Goal: Find specific page/section: Find specific page/section

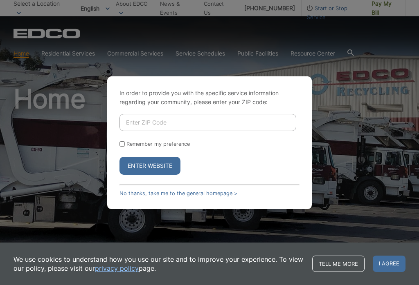
click at [166, 128] on input "Enter ZIP Code" at bounding box center [207, 122] width 177 height 17
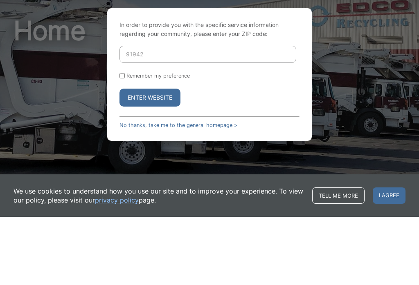
type input "91942"
click at [150, 157] on button "Enter Website" at bounding box center [149, 166] width 61 height 18
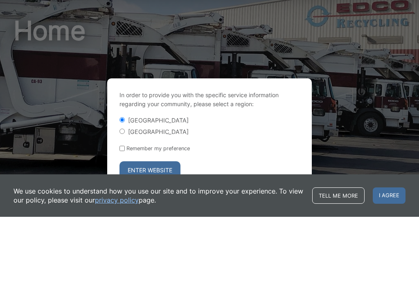
click at [356, 89] on div "In order to provide you with the specific service information regarding your co…" at bounding box center [209, 210] width 419 height 285
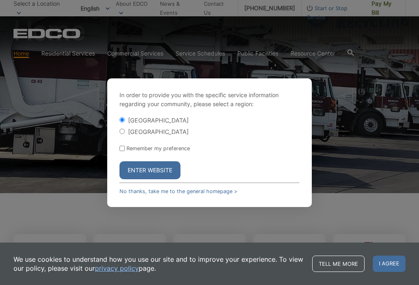
click at [157, 177] on button "Enter Website" at bounding box center [149, 171] width 61 height 18
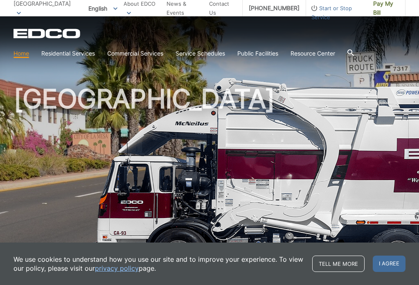
click at [0, 0] on link "Special Items Disposal" at bounding box center [0, 0] width 0 height 0
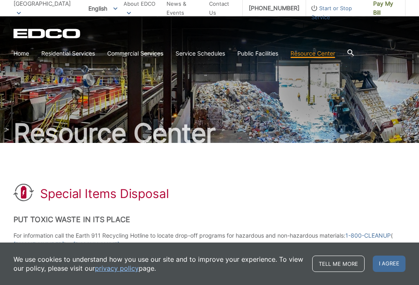
click at [172, 12] on link "News & Events" at bounding box center [184, 8] width 36 height 18
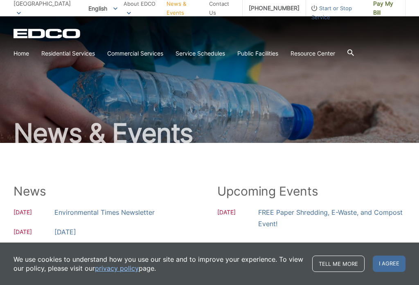
click at [82, 8] on span "English" at bounding box center [102, 8] width 41 height 13
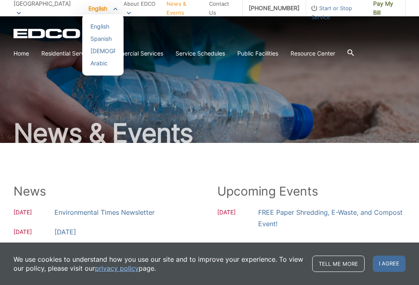
click at [38, 7] on span "[GEOGRAPHIC_DATA]" at bounding box center [41, 3] width 57 height 7
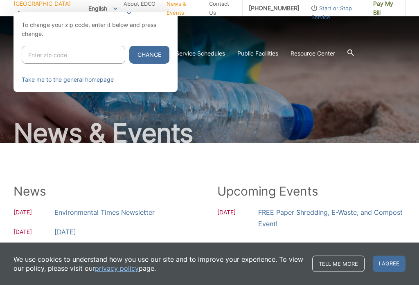
click at [228, 91] on div at bounding box center [209, 154] width 419 height 285
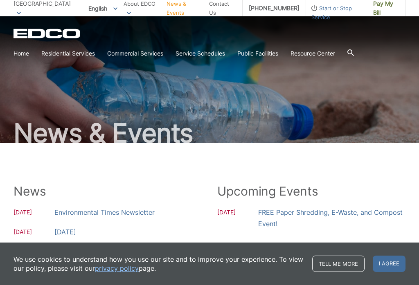
click at [209, 9] on link "Contact Us" at bounding box center [222, 8] width 27 height 18
